Goal: Complete application form

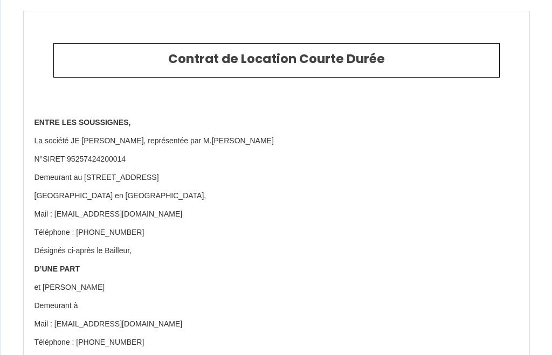
select select
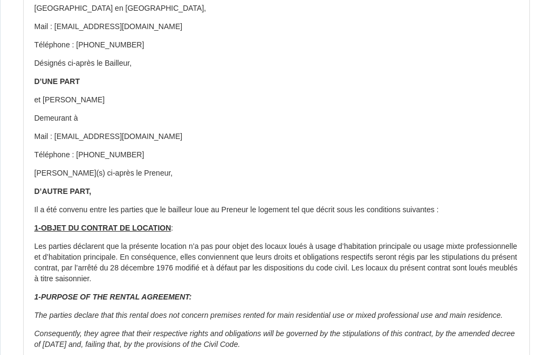
scroll to position [188, 0]
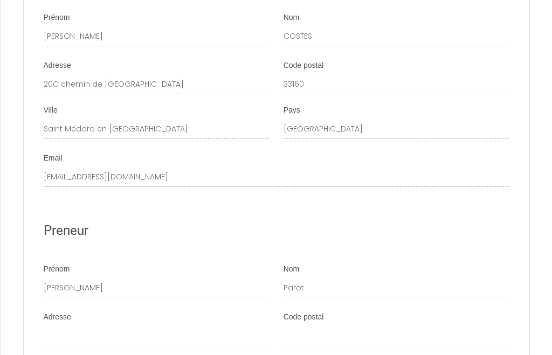
scroll to position [4830, 0]
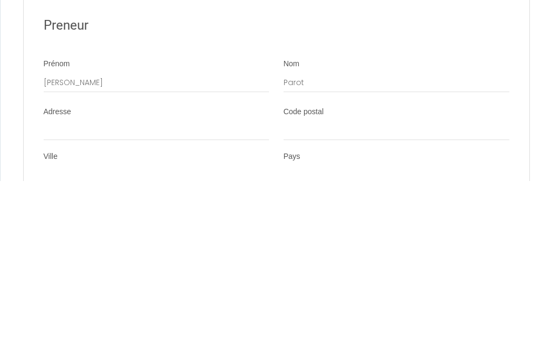
type input "[EMAIL_ADDRESS][DOMAIN_NAME]"
select select
type input "[EMAIL_ADDRESS][DOMAIN_NAME]"
select select
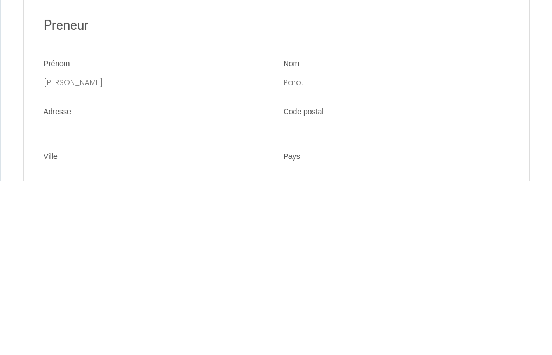
type input "pdsc7cbugewgxnbojviv4dxywmmo@reply.superhoteh.c"
select select
type input "pdsc7cbugewgxnbojviv4dxywmmo@reply.superhoteh."
select select
type input "pdsc7cbugewgxnbojviv4dxywmmo@reply.superhoteh"
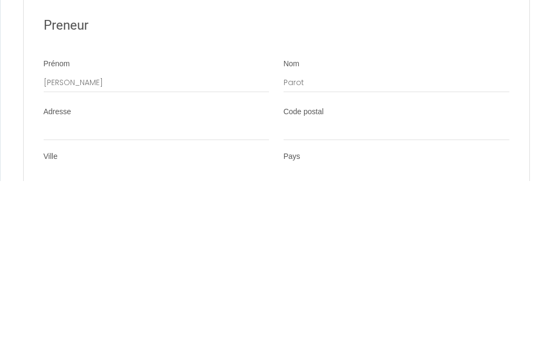
select select
type input "pdsc7cbugewgxnbojviv4dxywmmo@reply.superhote"
select select
type input "pdsc7cbugewgxnbojviv4dxywmmo@reply.superhot"
select select
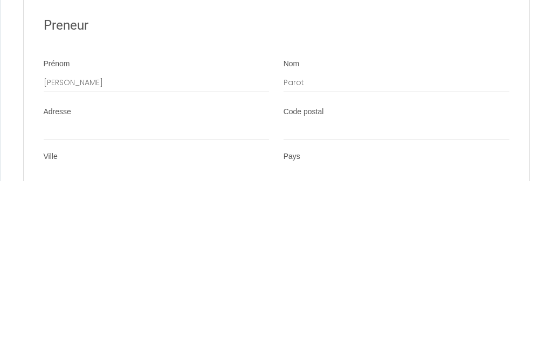
type input "pdsc7cbugewgxnbojviv4dxywmmo@reply.superho"
select select
type input "pdsc7cbugewgxnbojviv4dxywmmo@reply.superh"
select select
type input "pdsc7cbugewgxnbojviv4dxywmmo@reply.super"
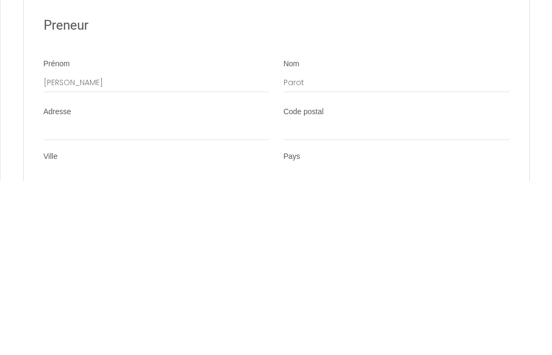
select select
type input "pdsc7cbugewgxnbojviv4dxywmmo@reply.supe"
select select
type input "pdsc7cbugewgxnbojviv4dxywmmo@reply.sup"
select select
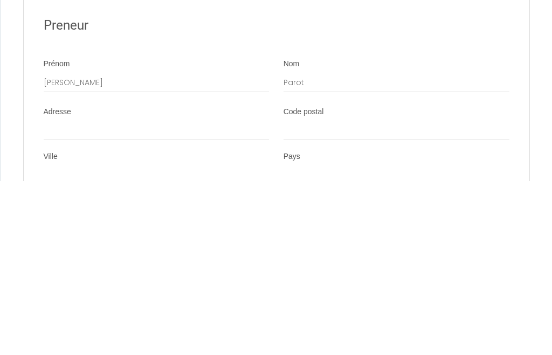
type input "[EMAIL_ADDRESS][DOMAIN_NAME]"
select select
type input "pdsc7cbugewgxnbojviv4dxywmmo@reply.s"
select select
type input "pdsc7cbugewgxnbojviv4dxywmmo@reply."
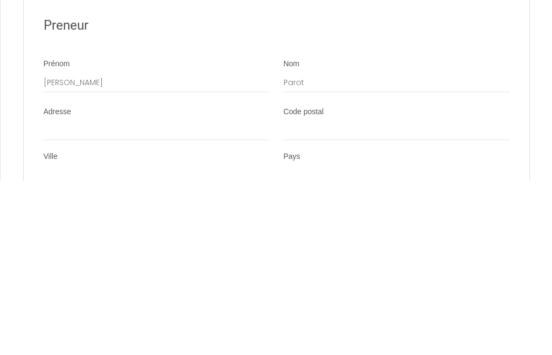
select select
type input "pdsc7cbugewgxnbojviv4dxywmmo@reply"
select select
type input "pdsc7cbugewgxnbojviv4dxywmmo@repl"
select select
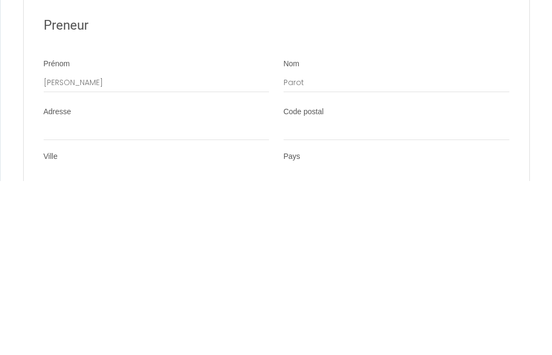
type input "pdsc7cbugewgxnbojviv4dxywmmo@rep"
select select
type input "pdsc7cbugewgxnbojviv4dxywmmo@re"
select select
type input "pdsc7cbugewgxnbojviv4dxywmmo@r"
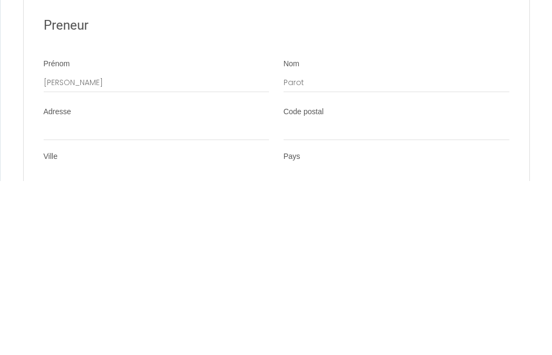
select select
type input "pdsc7cbugewgxnbojviv4dxywmmo@"
select select
type input "pdsc7cbugewgxnbojviv4dxywmmo"
select select
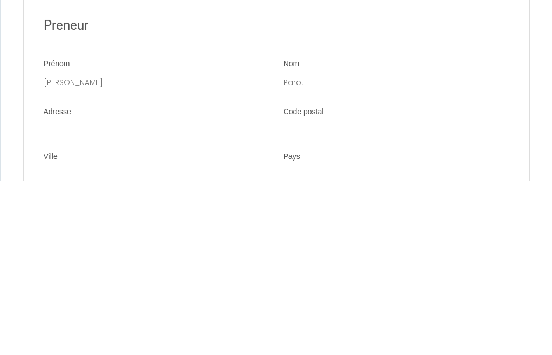
select select
type input "v"
select select
type input "va"
select select
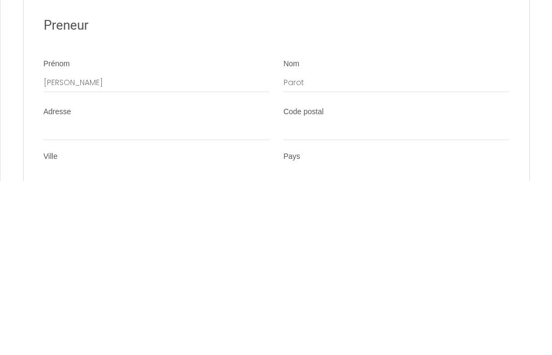
type input "val"
select select
type input "vale"
select select
type input "valer"
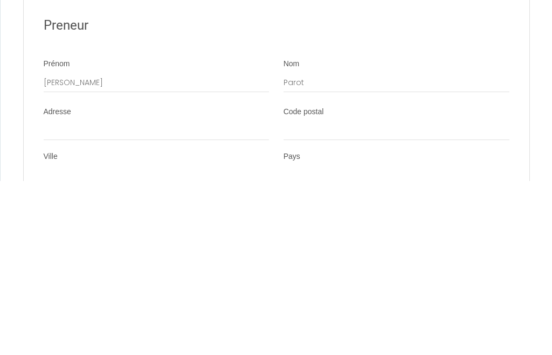
select select
type input "valeri"
select select
type input "[PERSON_NAME]"
select select
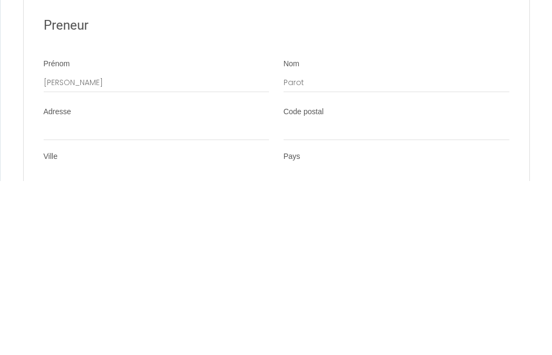
type input "valeriep"
select select
type input "valeriepa"
select select
type input "valeriepar"
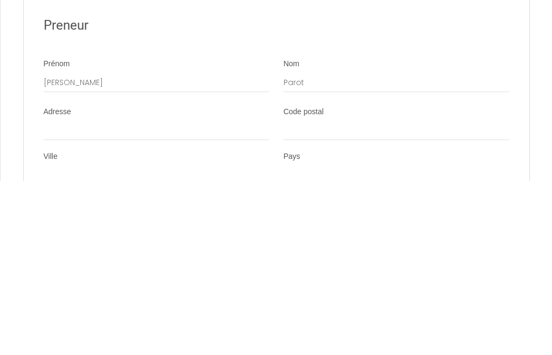
select select
type input "valerieparo"
select select
type input "valerieparot"
select select
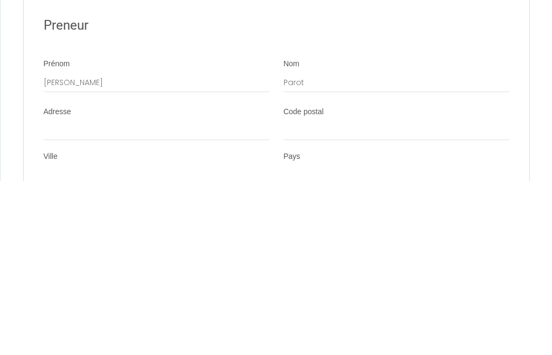
type input "valerieparot@"
select select
type input "valerieparot@c"
select select
type input "valerieparot@ce"
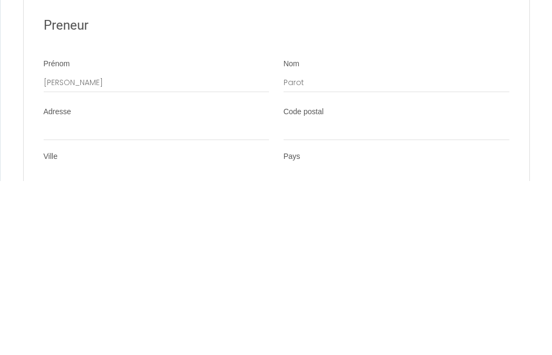
select select
type input "valerieparot@ceg"
select select
type input "valerieparot@cege"
select select
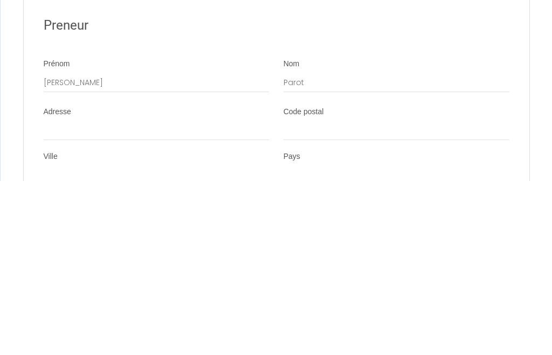
type input "valerieparot@ceget"
select select
type input "valerieparot@cegete"
select select
type input "valerieparot@cegetel"
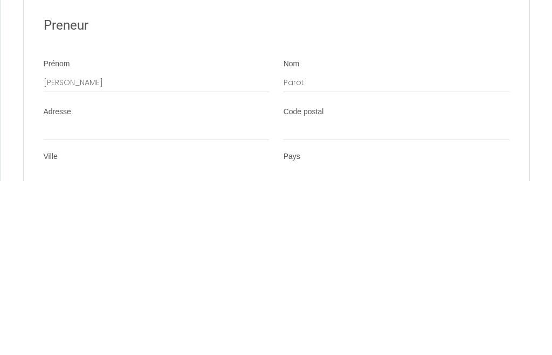
select select
type input "valerieparot@cegetel."
select select
type input "valerieparot@cegetel.n"
select select
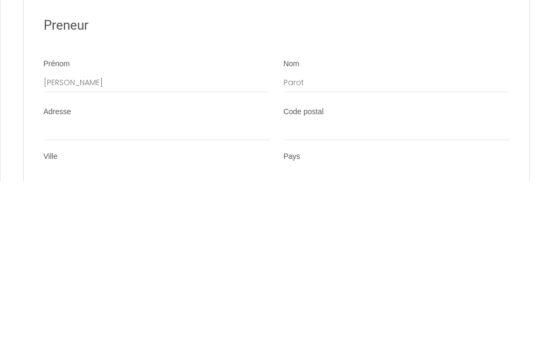
type input "[EMAIL_ADDRESS][DOMAIN_NAME]"
select select
type input "[EMAIL_ADDRESS][DOMAIN_NAME]"
select select
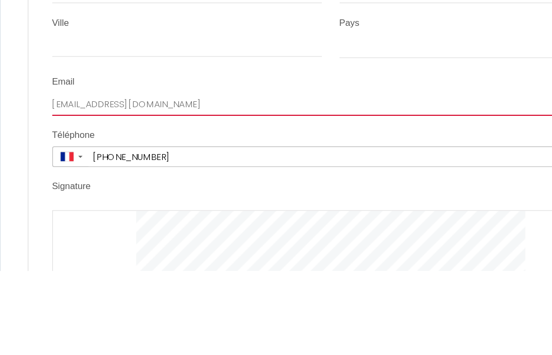
scroll to position [5014, 0]
type input "[EMAIL_ADDRESS][DOMAIN_NAME]"
select select
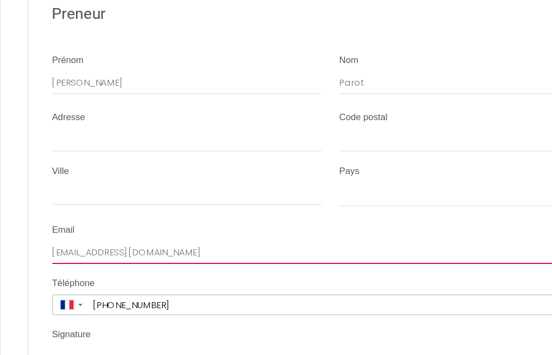
type input "[EMAIL_ADDRESS][DOMAIN_NAME]"
select select
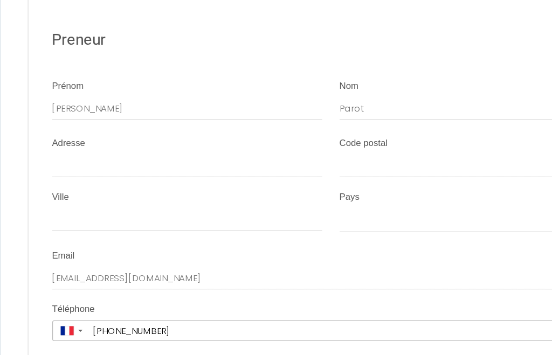
scroll to position [5019, 0]
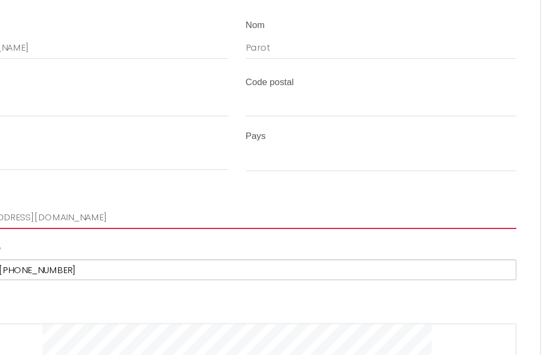
type input "[EMAIL_ADDRESS][DOMAIN_NAME]"
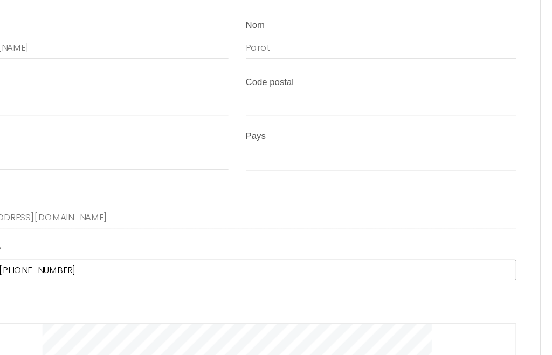
click at [424, 299] on div at bounding box center [277, 353] width 466 height 109
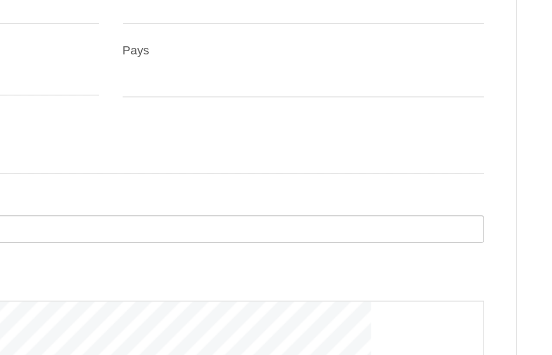
scroll to position [4983, 0]
